Goal: Task Accomplishment & Management: Manage account settings

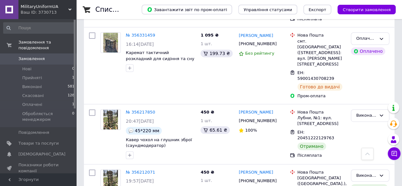
scroll to position [100, 0]
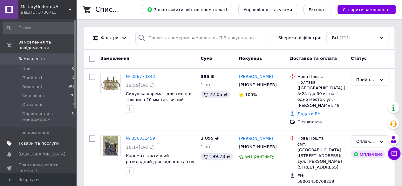
click at [39, 141] on span "Товари та послуги" at bounding box center [38, 144] width 40 height 6
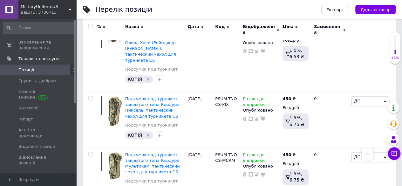
scroll to position [384, 0]
